Goal: Browse casually: Explore the website without a specific task or goal

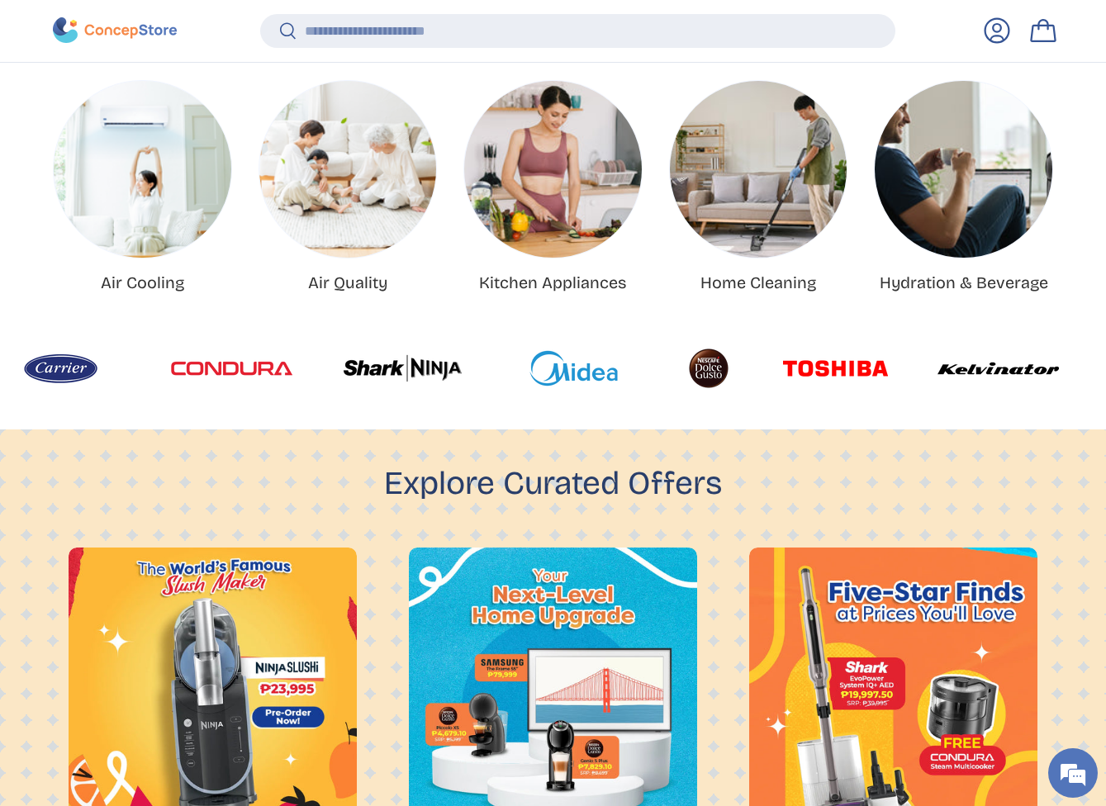
scroll to position [620, 0]
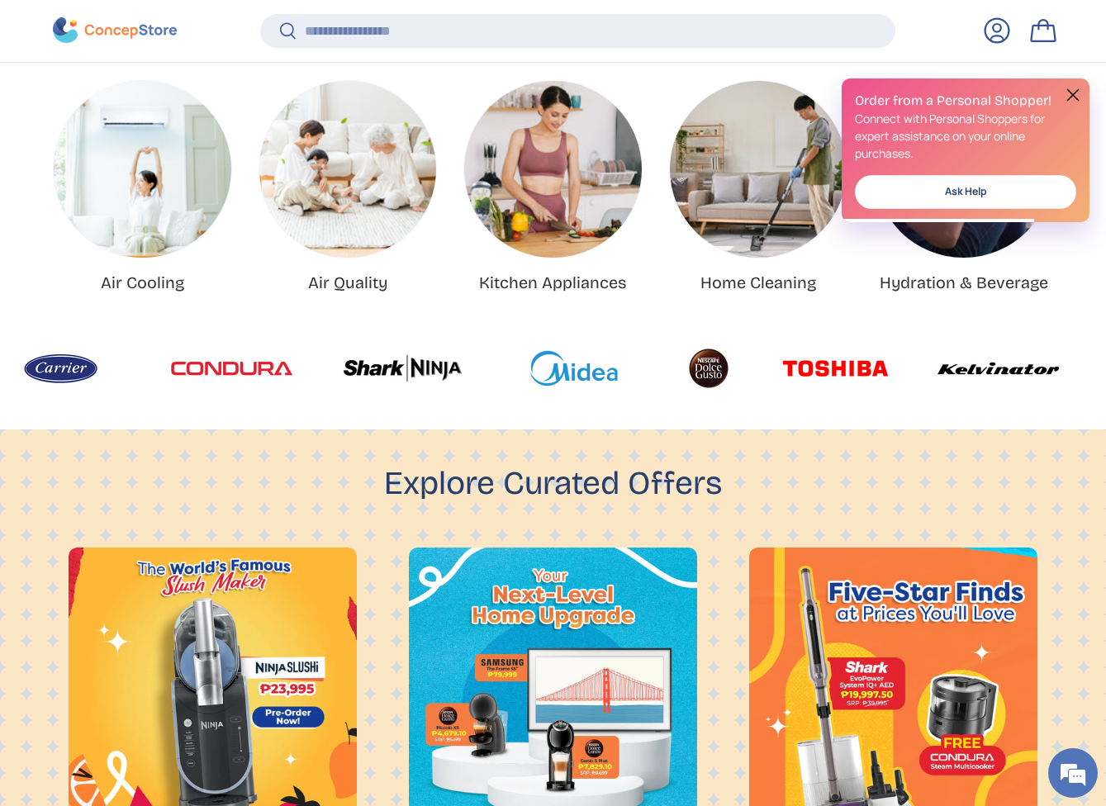
click at [1070, 96] on button at bounding box center [1073, 95] width 20 height 20
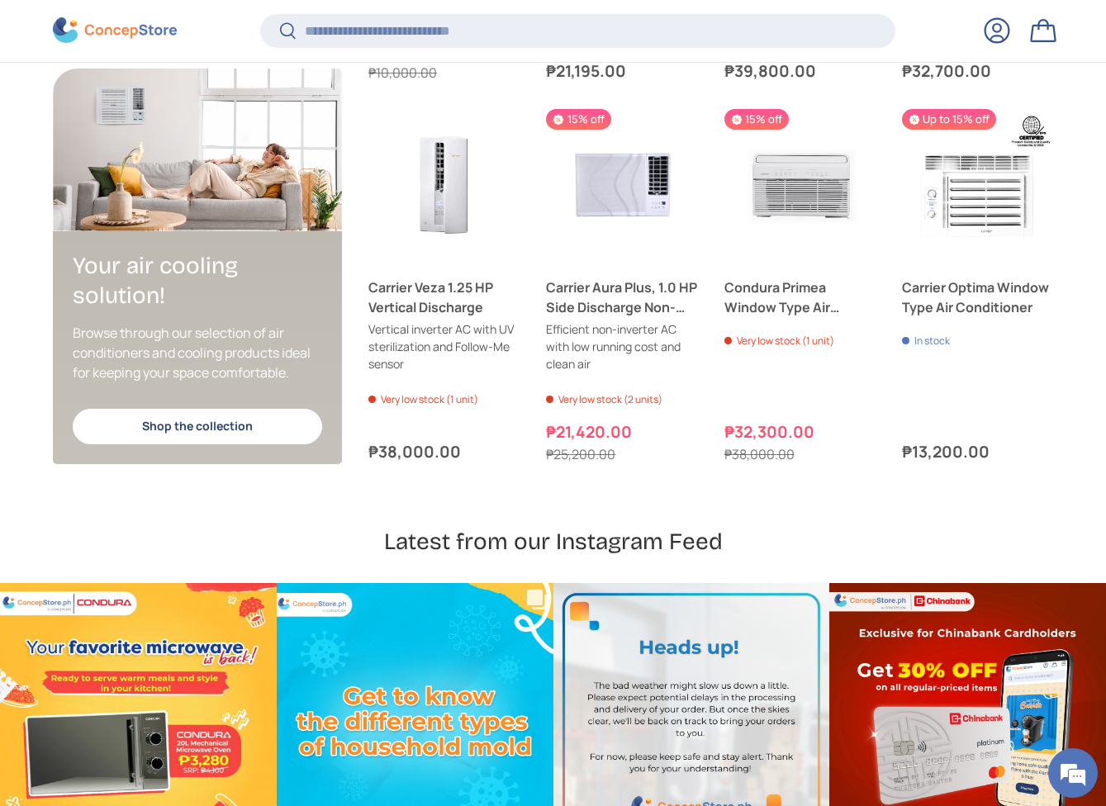
scroll to position [4005, 0]
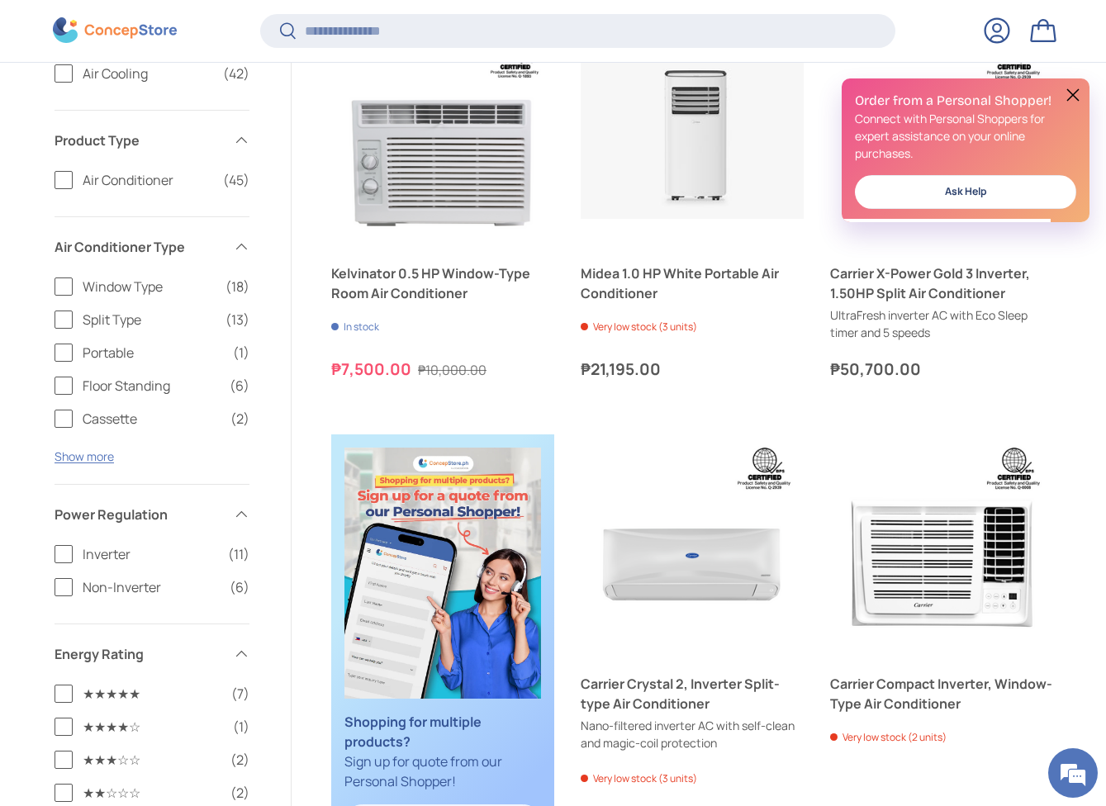
scroll to position [646, 0]
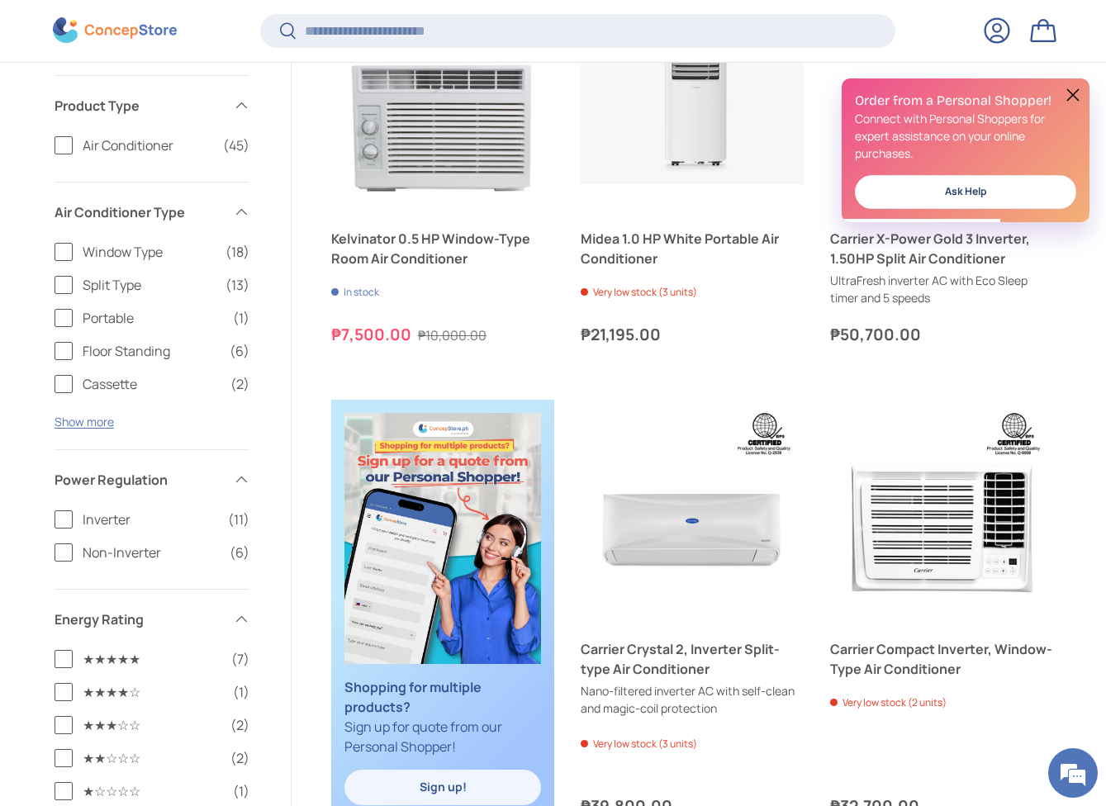
click at [1069, 96] on button at bounding box center [1073, 95] width 20 height 20
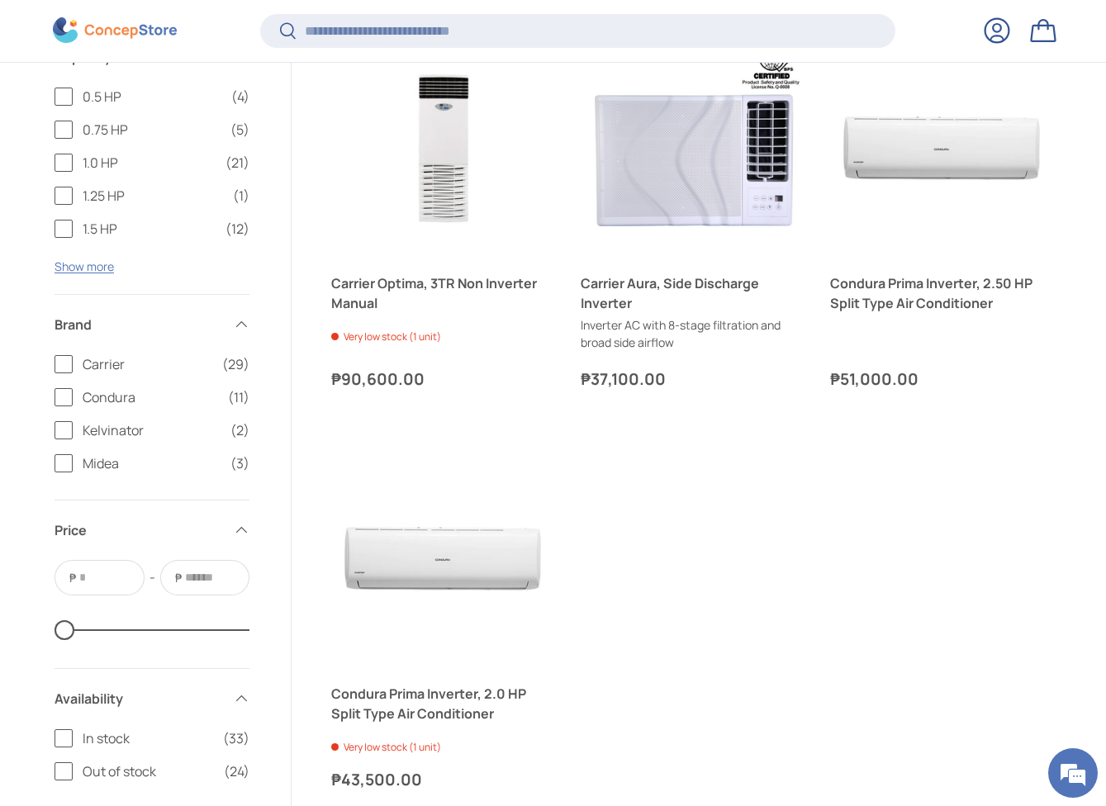
scroll to position [3617, 0]
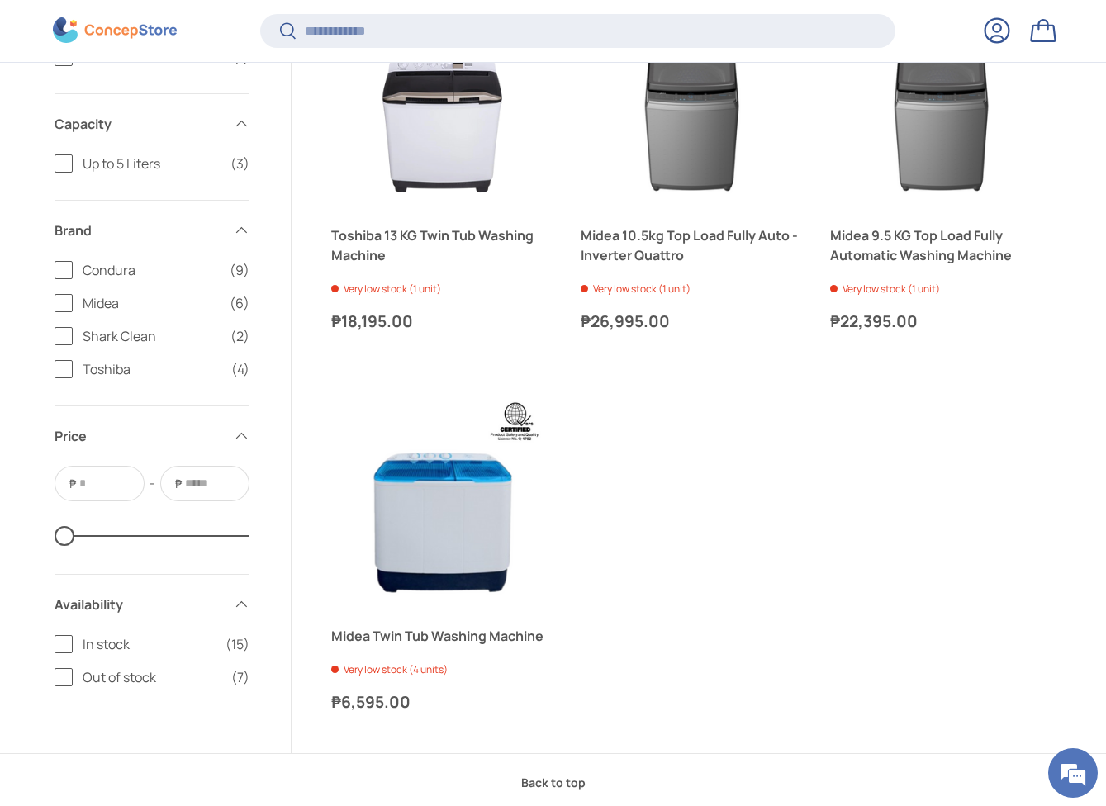
scroll to position [3202, 0]
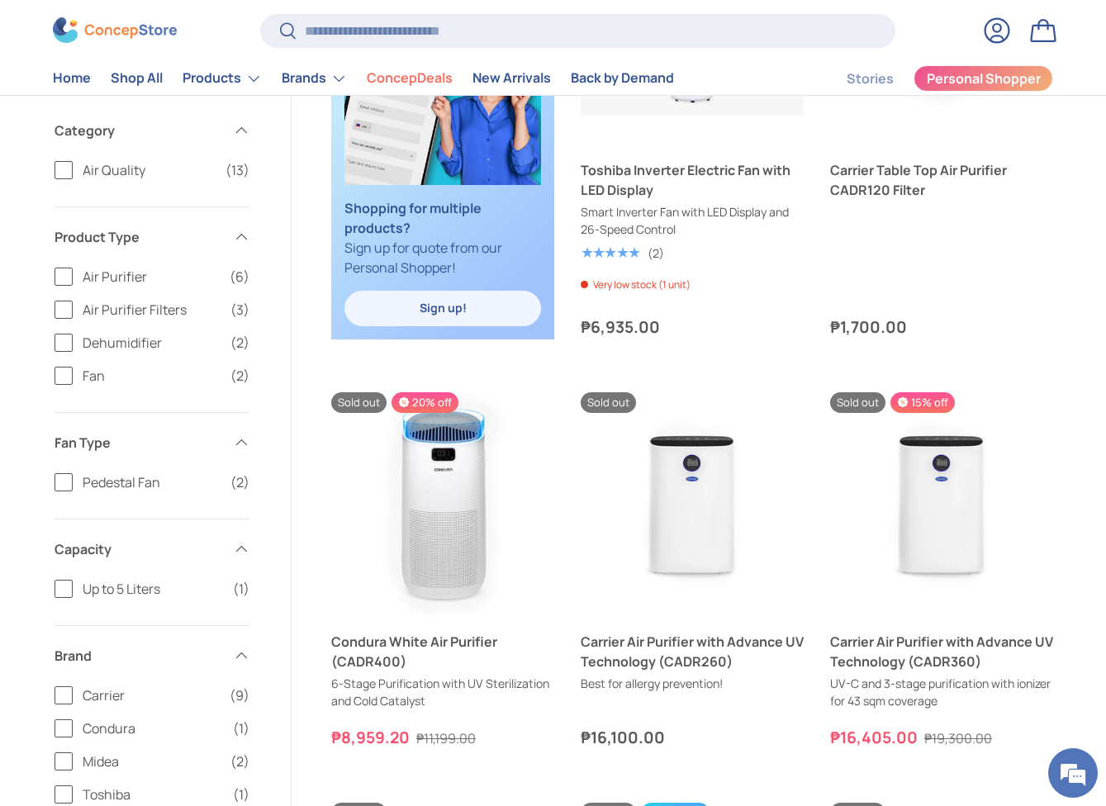
scroll to position [797, 0]
